Goal: Transaction & Acquisition: Subscribe to service/newsletter

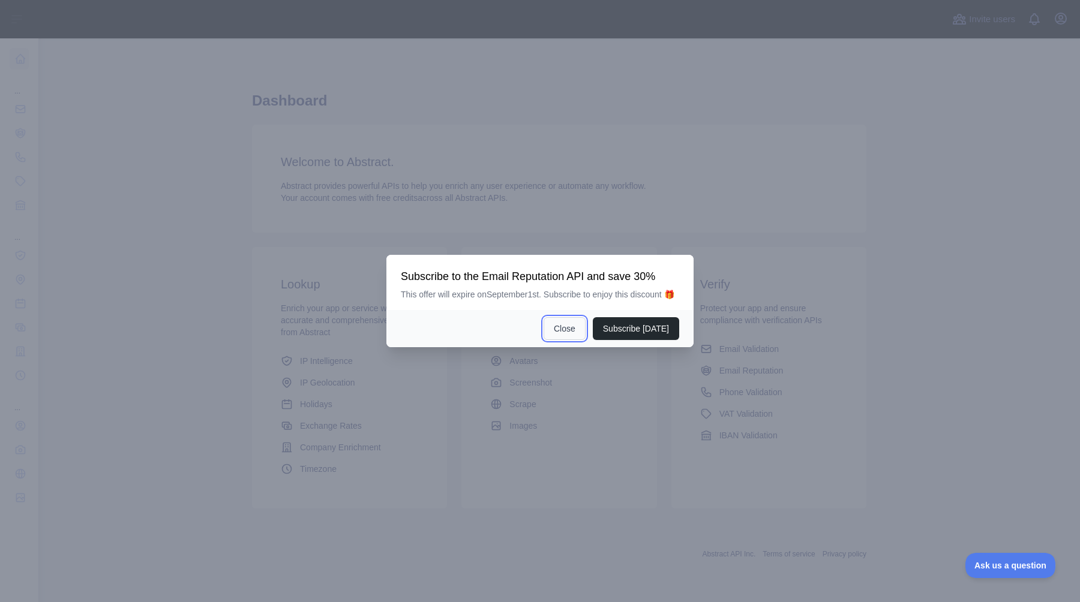
click at [566, 340] on button "Close" at bounding box center [565, 328] width 42 height 23
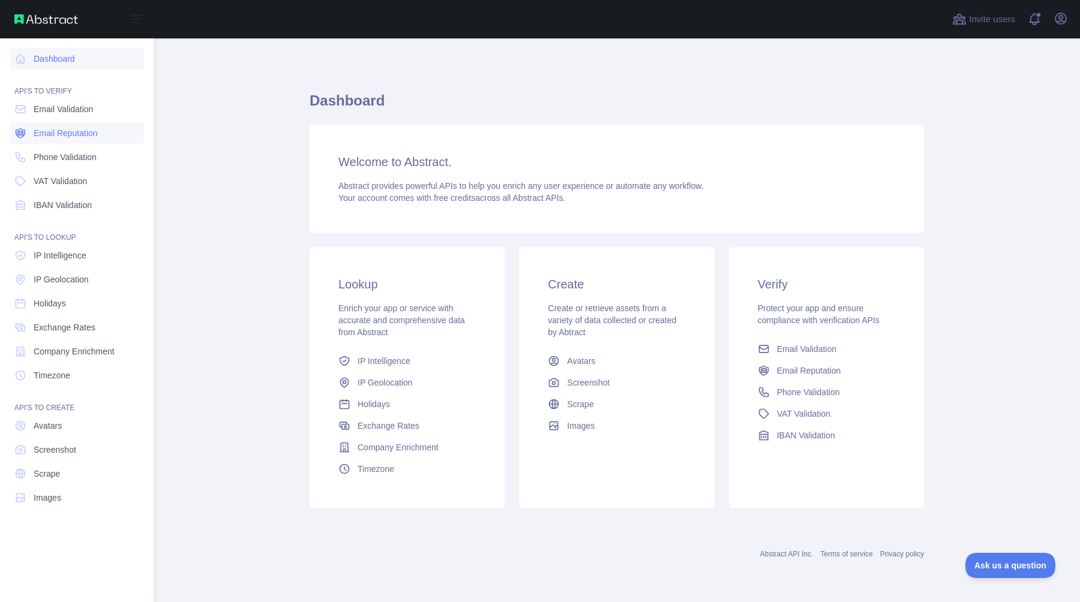
click at [51, 132] on span "Email Reputation" at bounding box center [66, 133] width 64 height 12
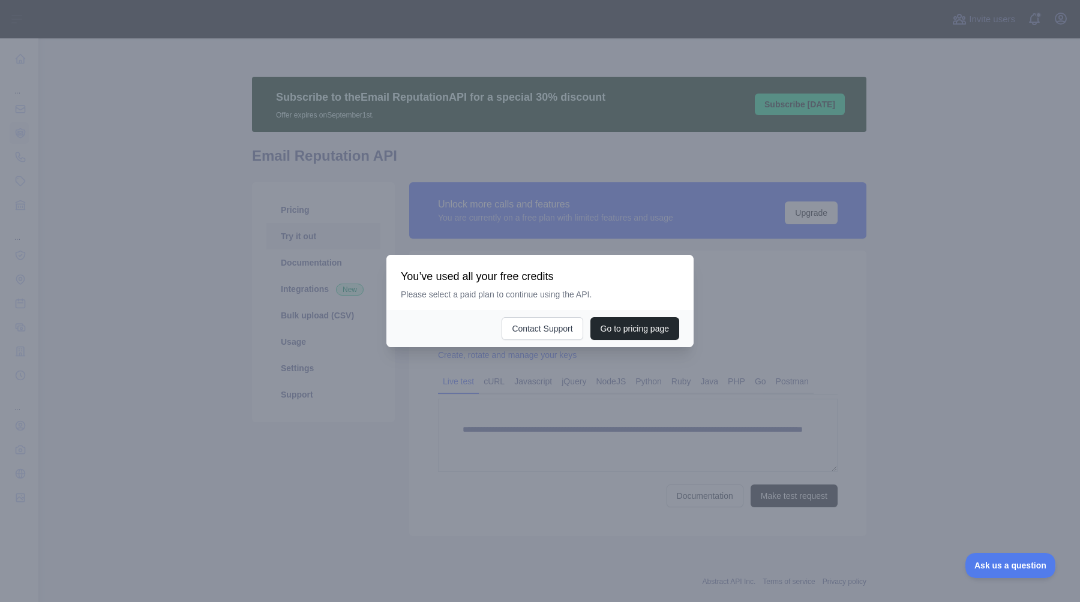
click at [757, 320] on div at bounding box center [540, 301] width 1080 height 602
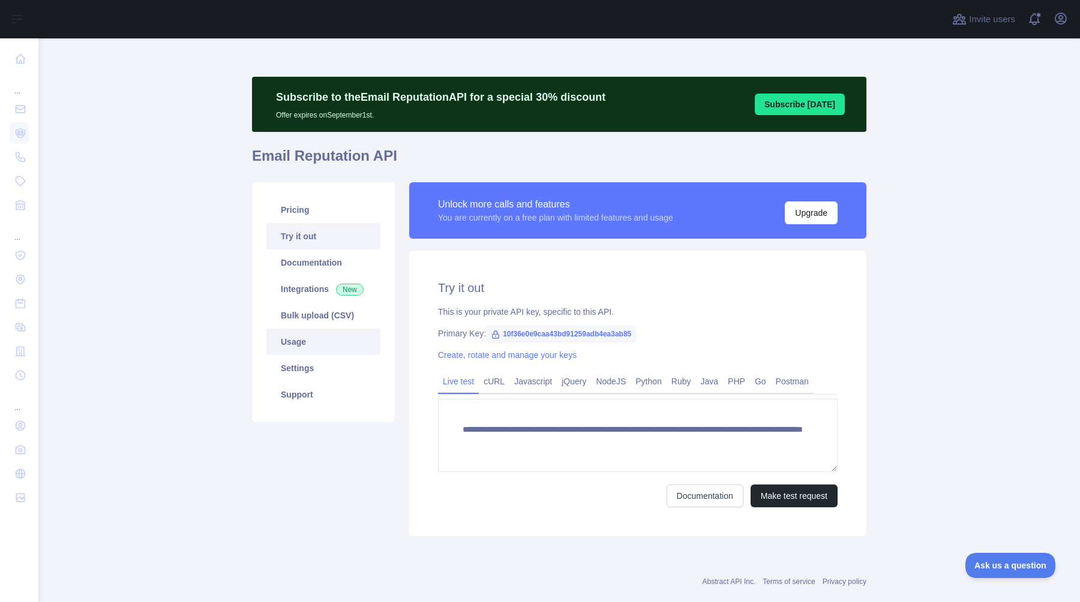
click at [301, 335] on link "Usage" at bounding box center [323, 342] width 114 height 26
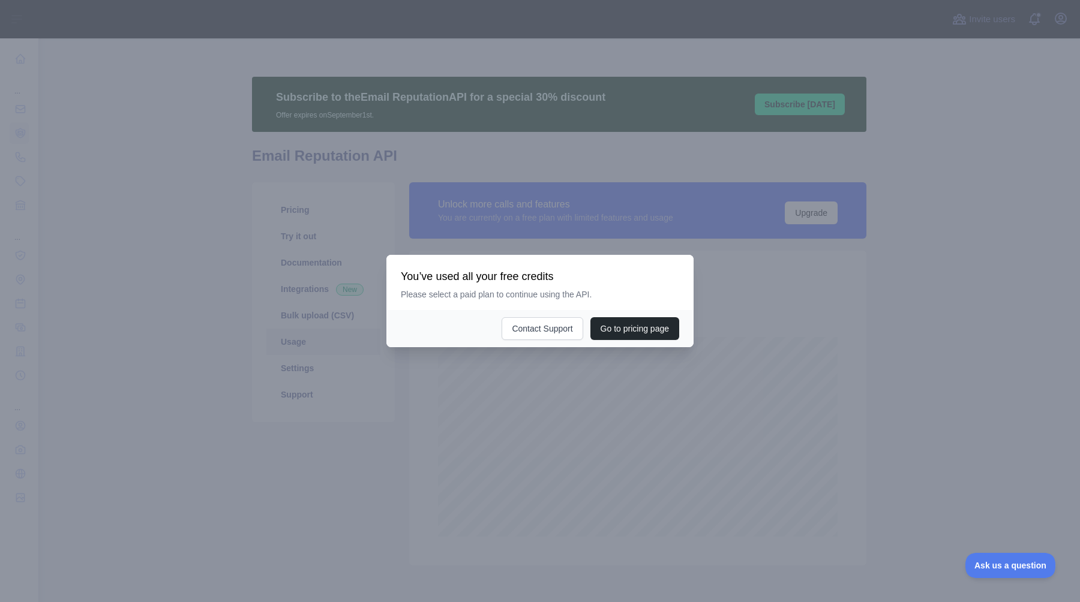
scroll to position [564, 1033]
click at [768, 295] on div at bounding box center [540, 301] width 1080 height 602
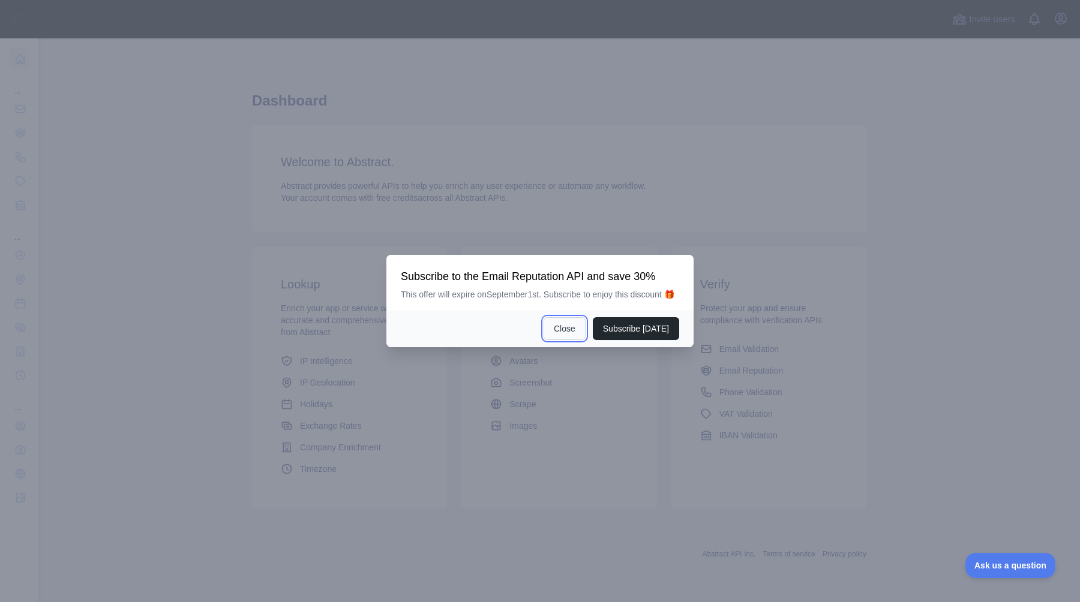
click at [556, 328] on button "Close" at bounding box center [565, 328] width 42 height 23
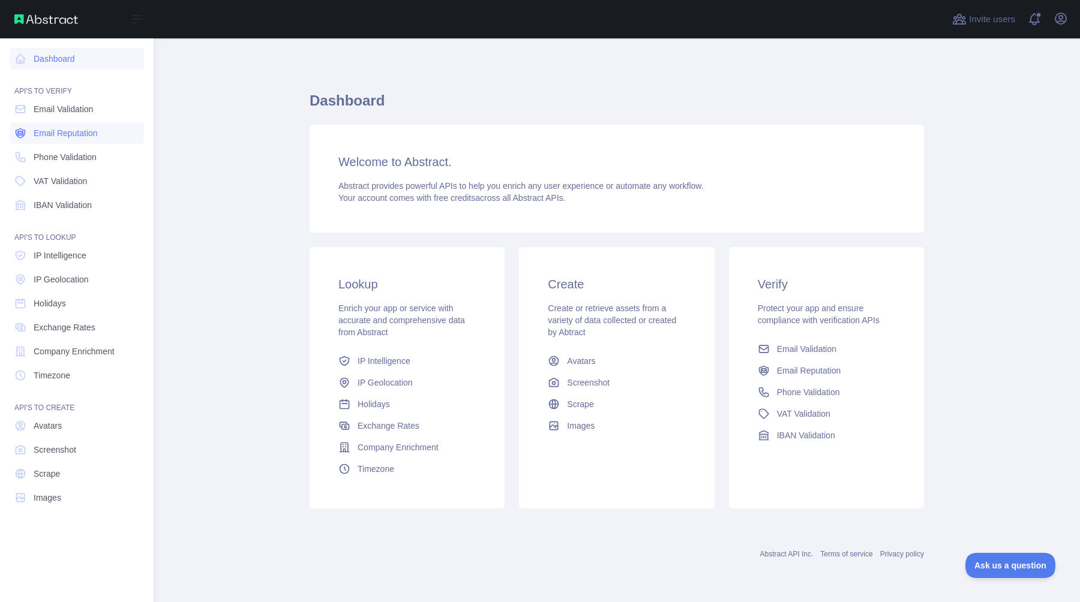
click at [54, 137] on span "Email Reputation" at bounding box center [66, 133] width 64 height 12
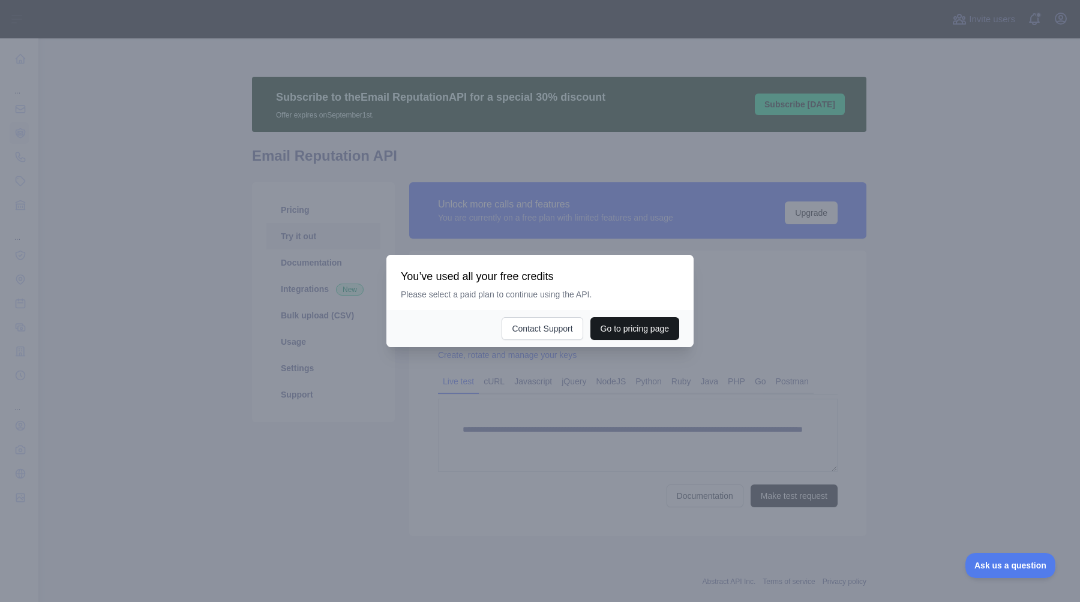
click at [619, 329] on button "Go to pricing page" at bounding box center [634, 328] width 89 height 23
